Goal: Download file/media

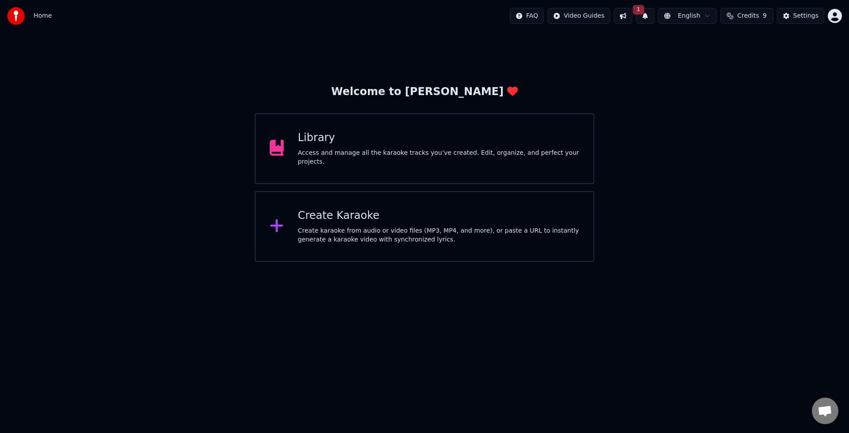
click at [328, 148] on div "Access and manage all the karaoke tracks you’ve created. Edit, organize, and pe…" at bounding box center [439, 157] width 282 height 18
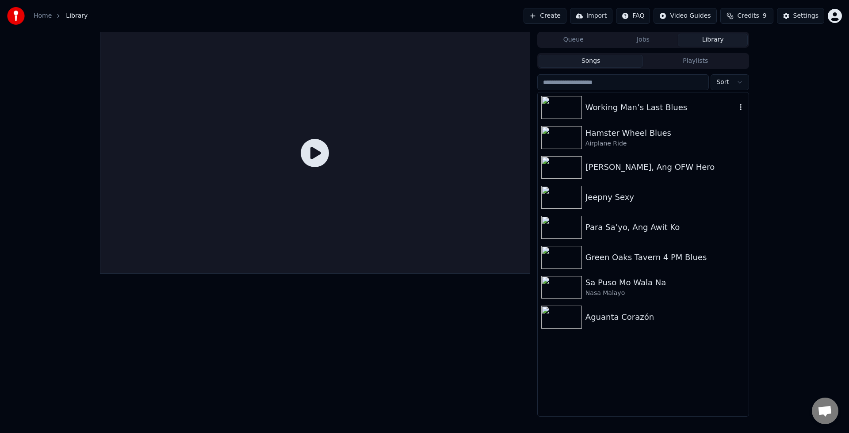
click at [563, 109] on img at bounding box center [561, 107] width 41 height 23
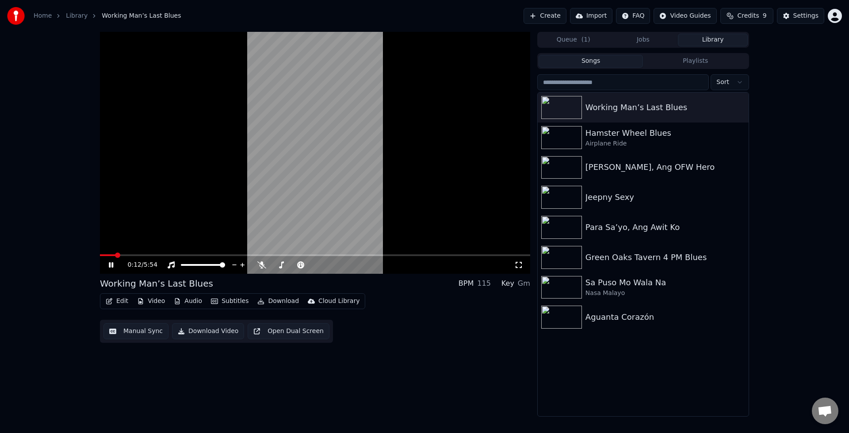
click at [156, 255] on span at bounding box center [315, 255] width 430 height 2
click at [284, 304] on button "Download" at bounding box center [278, 301] width 49 height 12
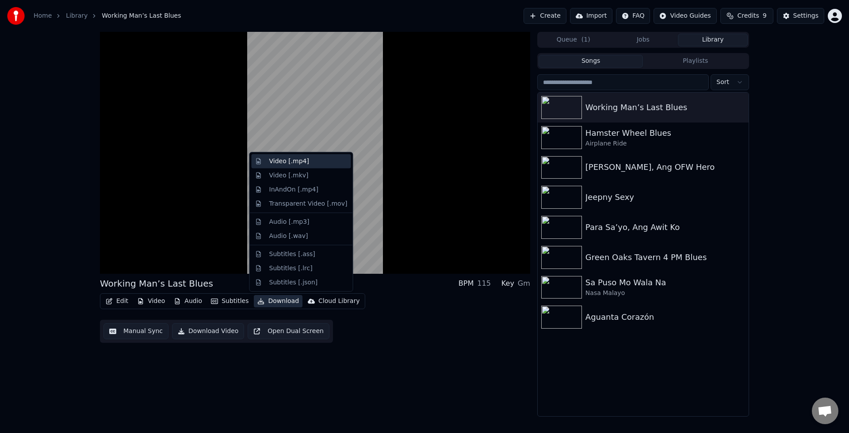
click at [309, 163] on div "Video [.mp4]" at bounding box center [308, 161] width 78 height 9
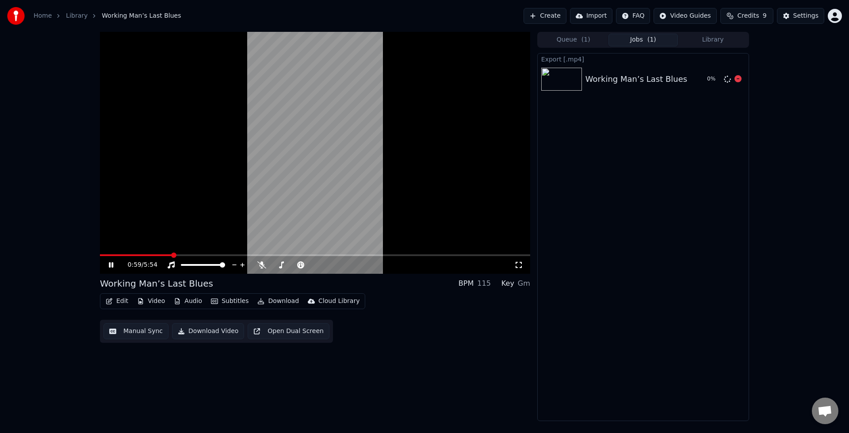
click at [733, 82] on div "0 %" at bounding box center [722, 79] width 38 height 11
click at [739, 80] on icon at bounding box center [737, 78] width 7 height 7
